Goal: Task Accomplishment & Management: Manage account settings

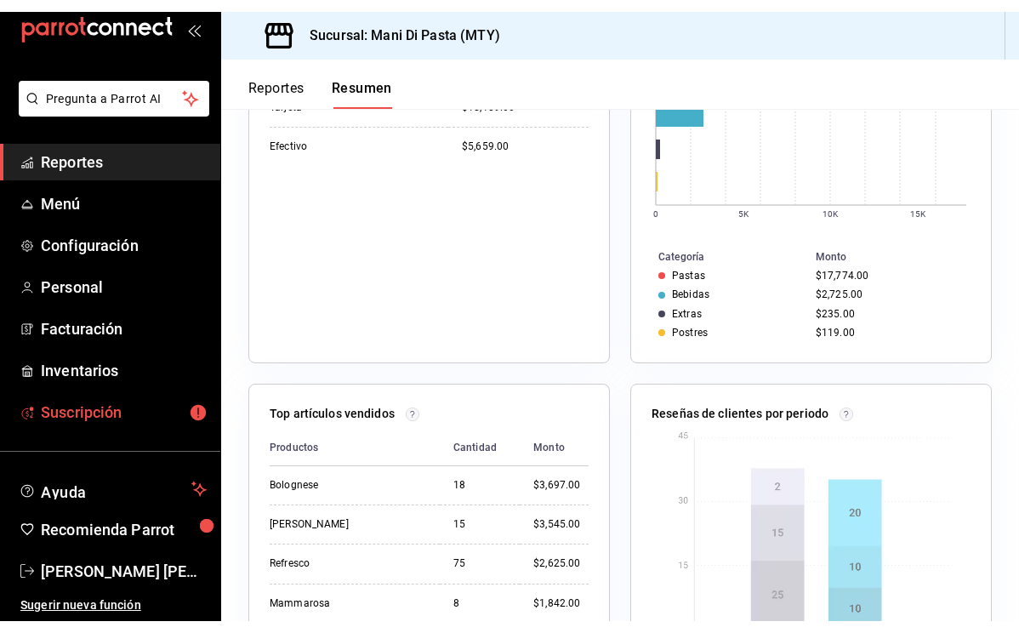
scroll to position [33, 0]
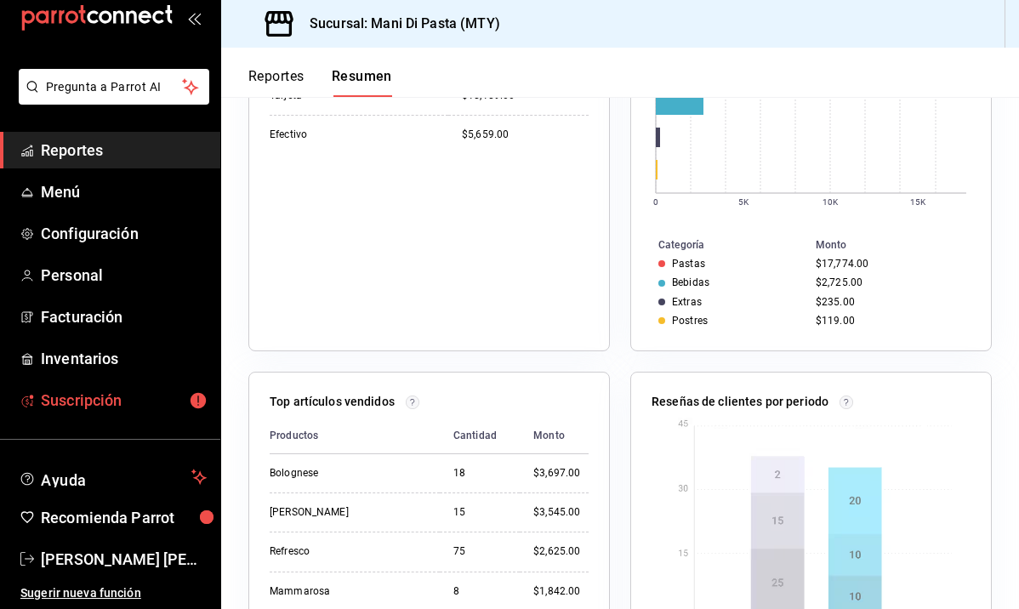
click at [93, 399] on span "Suscripción" at bounding box center [124, 400] width 166 height 23
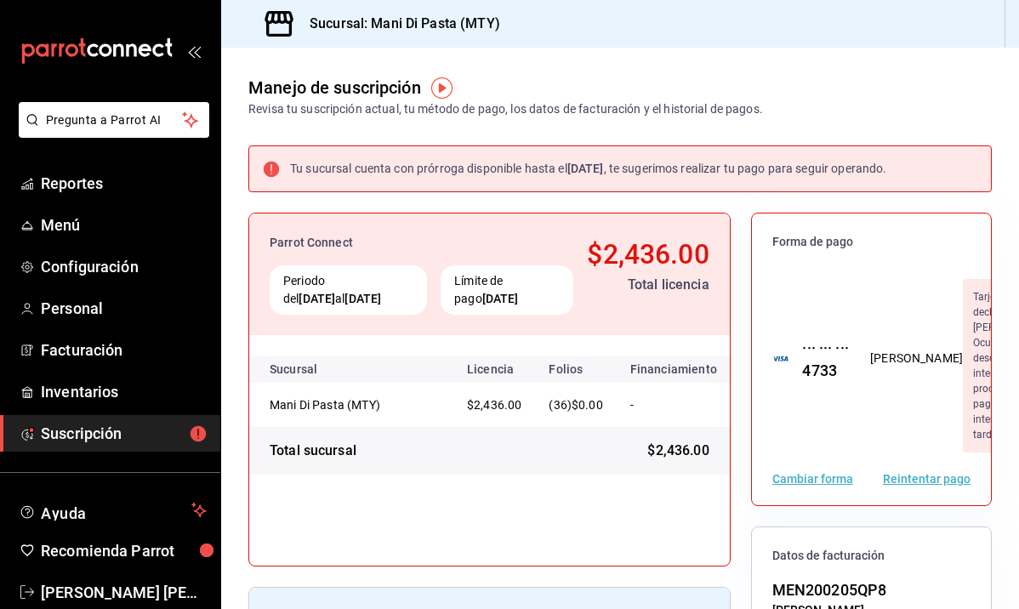
click at [832, 485] on button "Cambiar forma" at bounding box center [813, 479] width 81 height 12
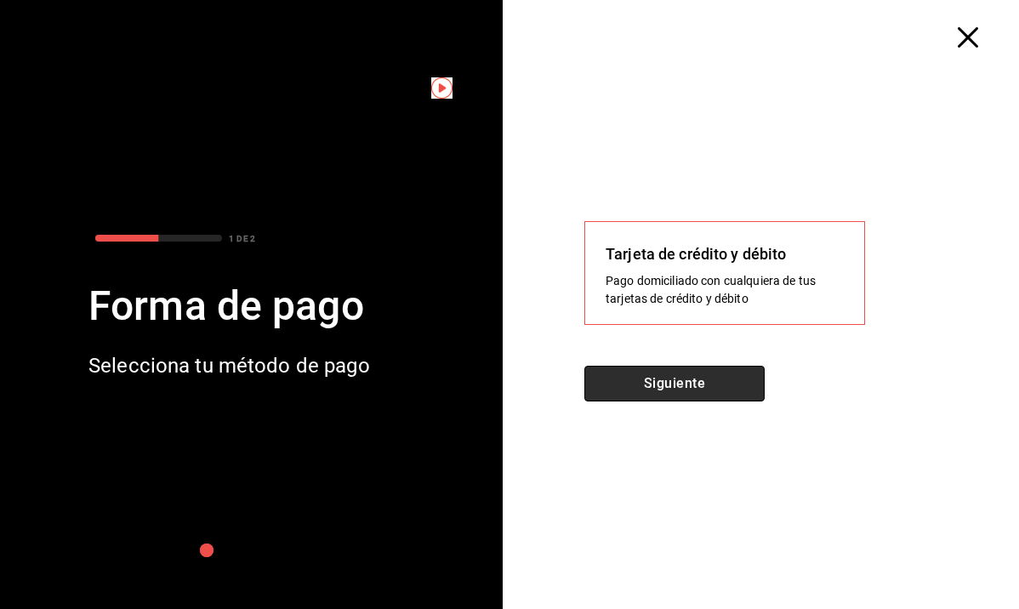
click at [703, 380] on button "Siguiente" at bounding box center [675, 384] width 180 height 36
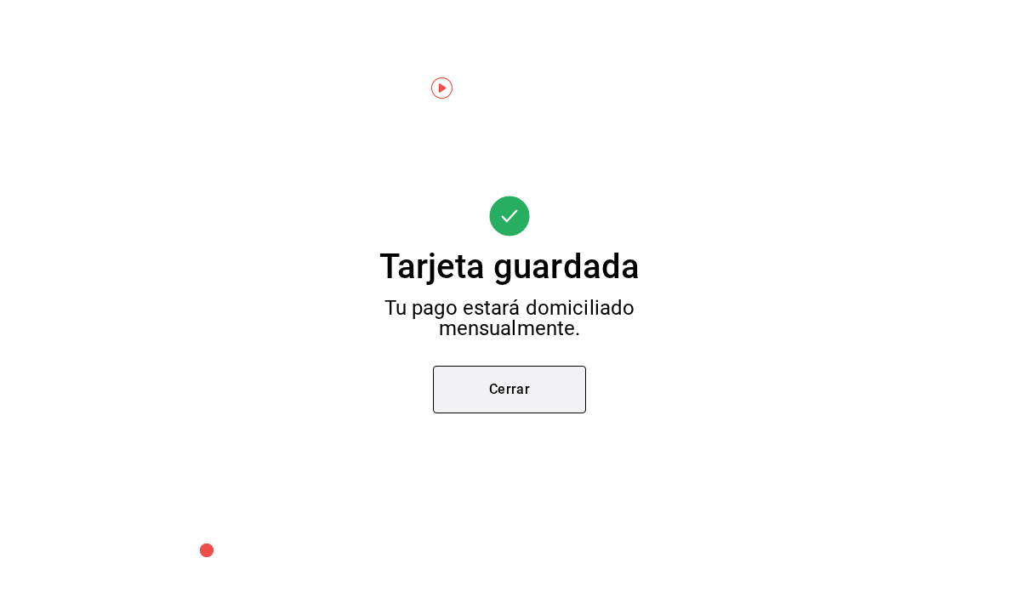
click at [556, 387] on button "Cerrar" at bounding box center [509, 390] width 153 height 48
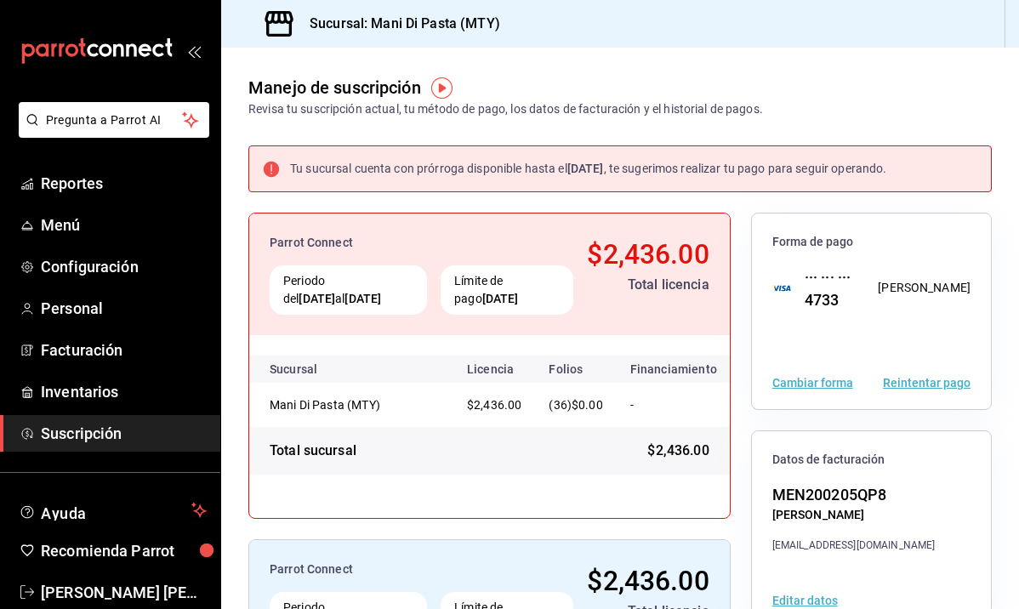
click at [934, 385] on button "Reintentar pago" at bounding box center [927, 383] width 88 height 12
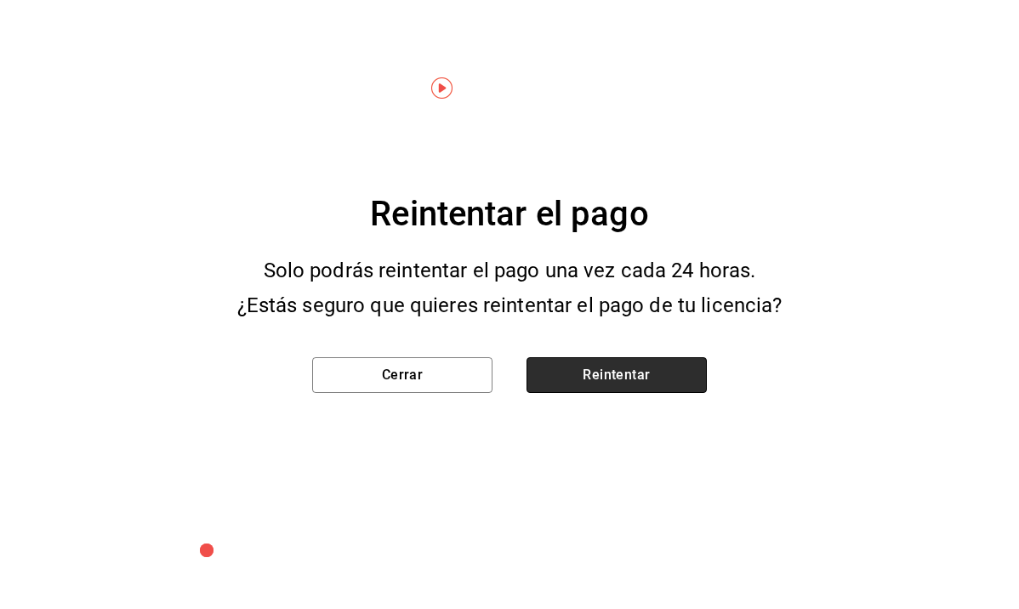
click at [631, 362] on button "Reintentar" at bounding box center [617, 375] width 180 height 36
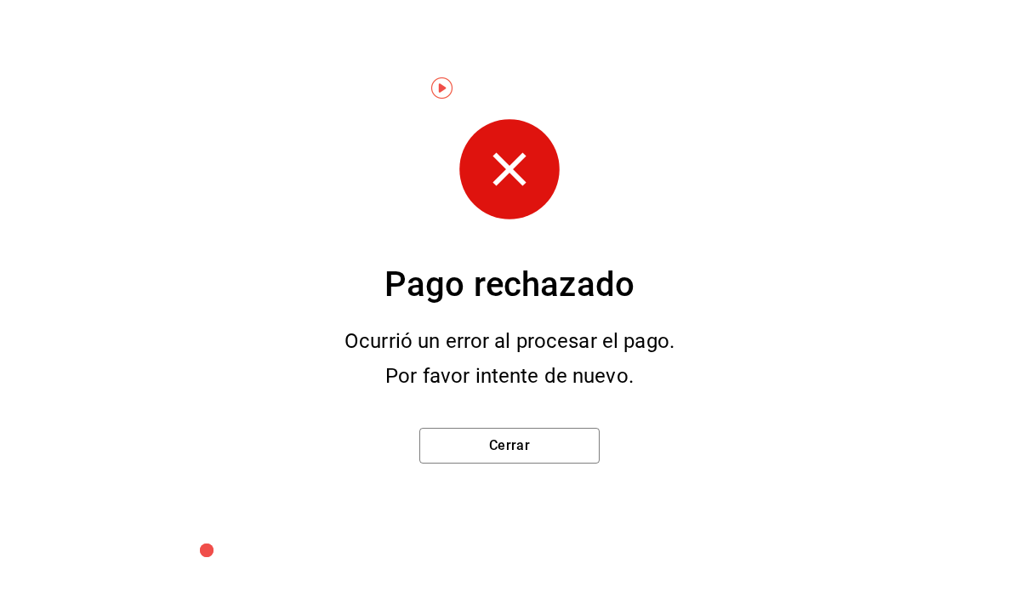
click at [502, 477] on div "Cerrar" at bounding box center [509, 442] width 235 height 97
click at [518, 450] on button "Cerrar" at bounding box center [510, 446] width 180 height 36
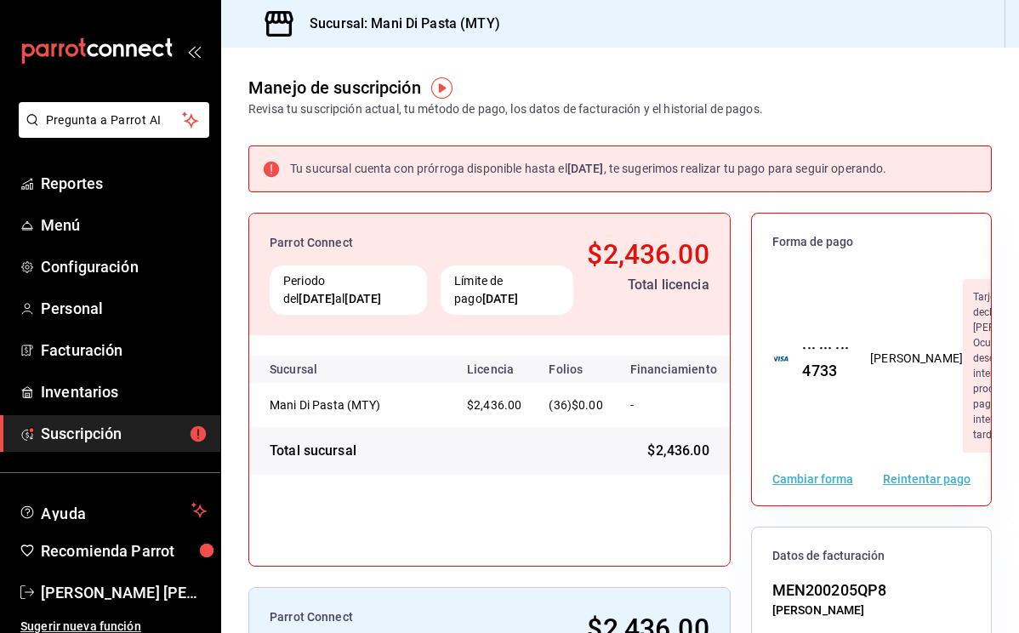
click at [934, 485] on button "Reintentar pago" at bounding box center [927, 479] width 88 height 12
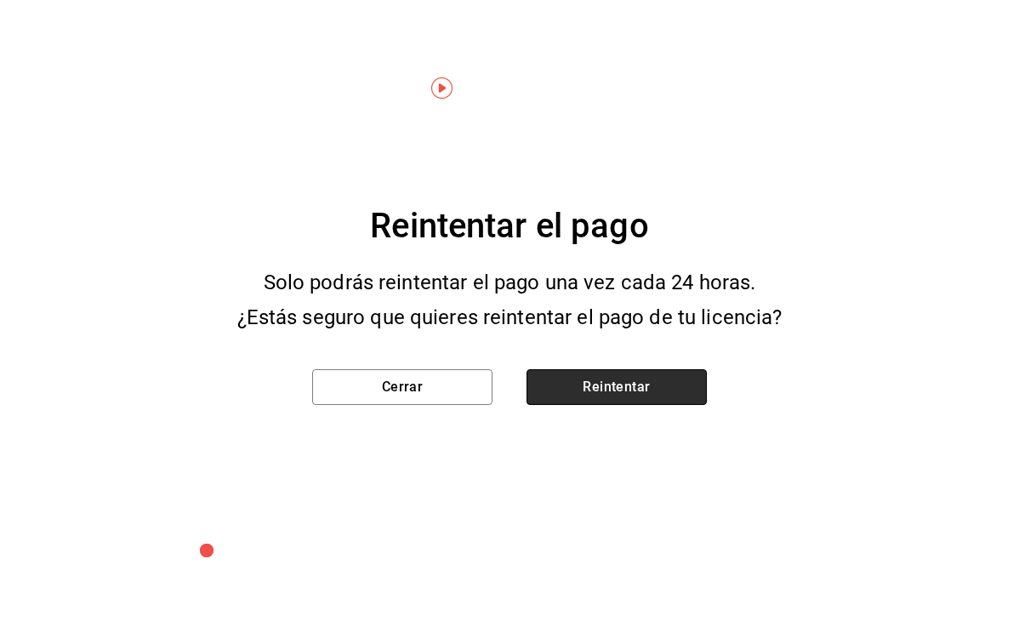
click at [578, 391] on button "Reintentar" at bounding box center [617, 387] width 180 height 36
